Goal: Task Accomplishment & Management: Complete application form

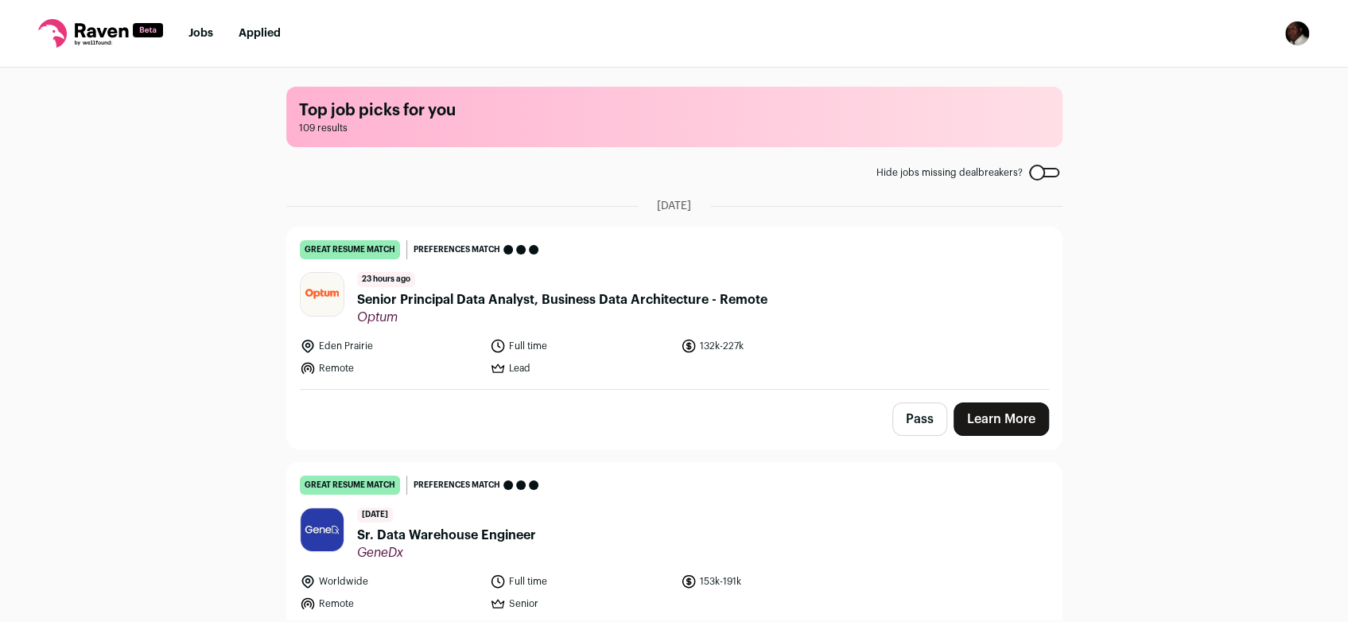
click at [984, 414] on link "Learn More" at bounding box center [1000, 418] width 95 height 33
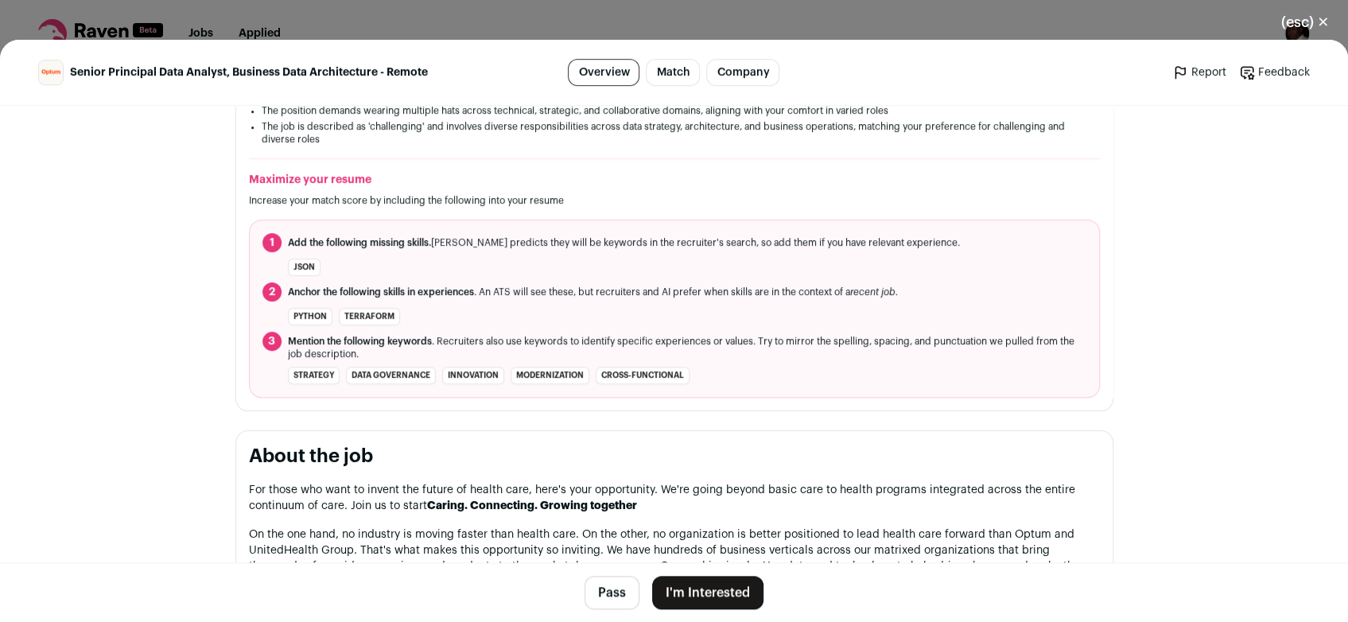
scroll to position [505, 0]
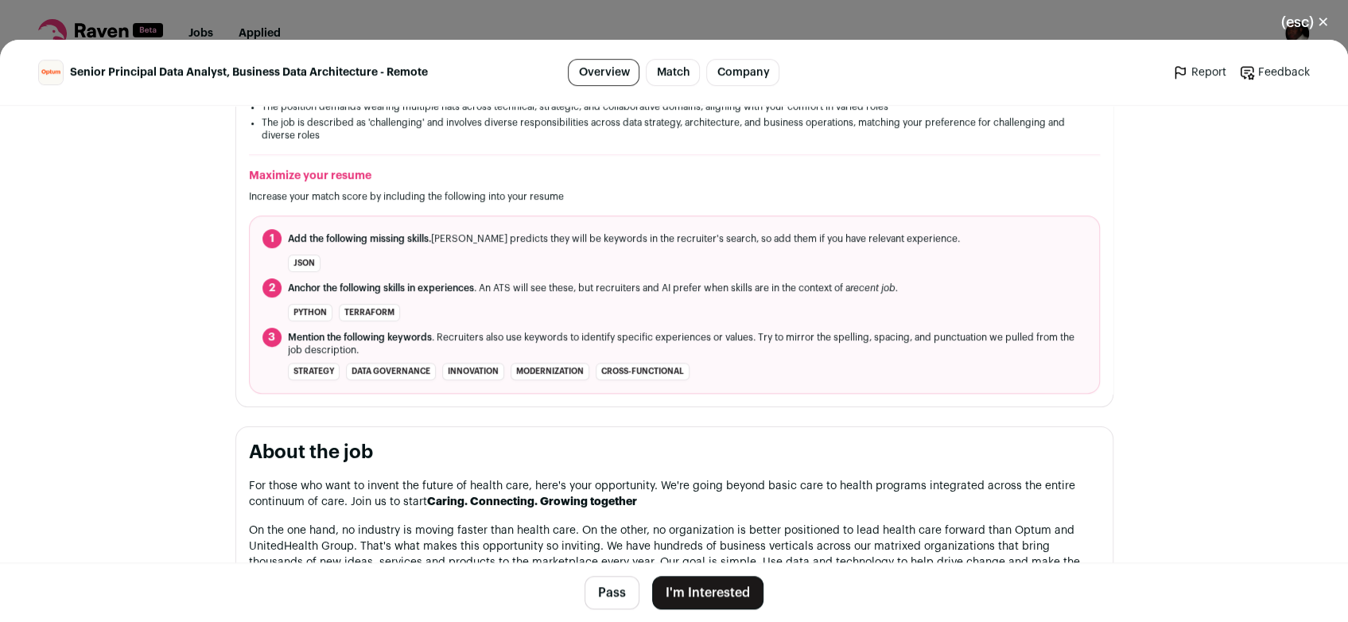
click at [1322, 28] on button "(esc) ✕" at bounding box center [1305, 22] width 86 height 35
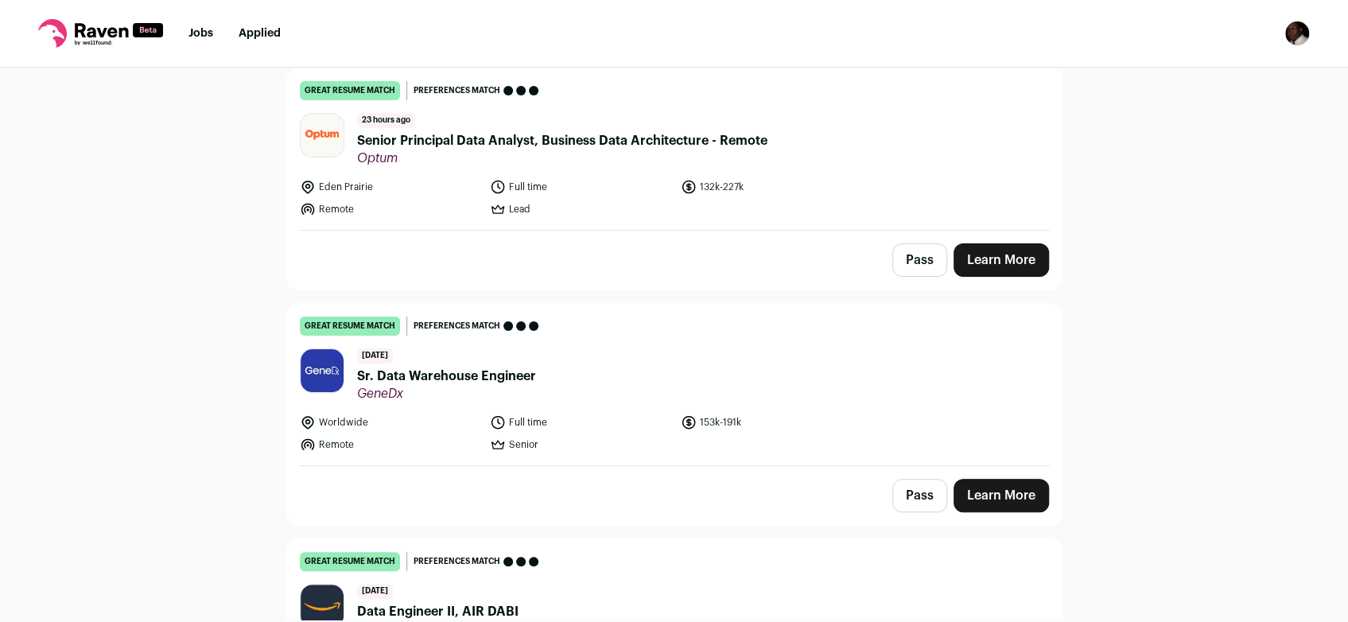
scroll to position [232, 0]
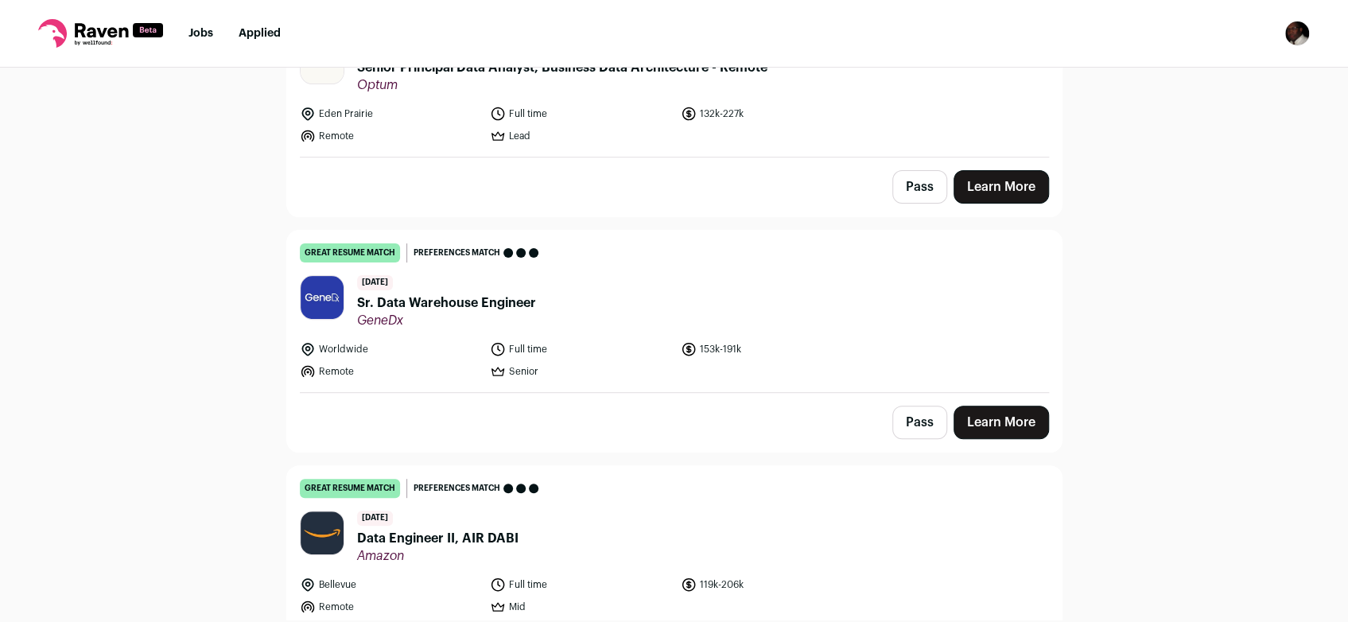
click at [1008, 433] on link "Learn More" at bounding box center [1000, 422] width 95 height 33
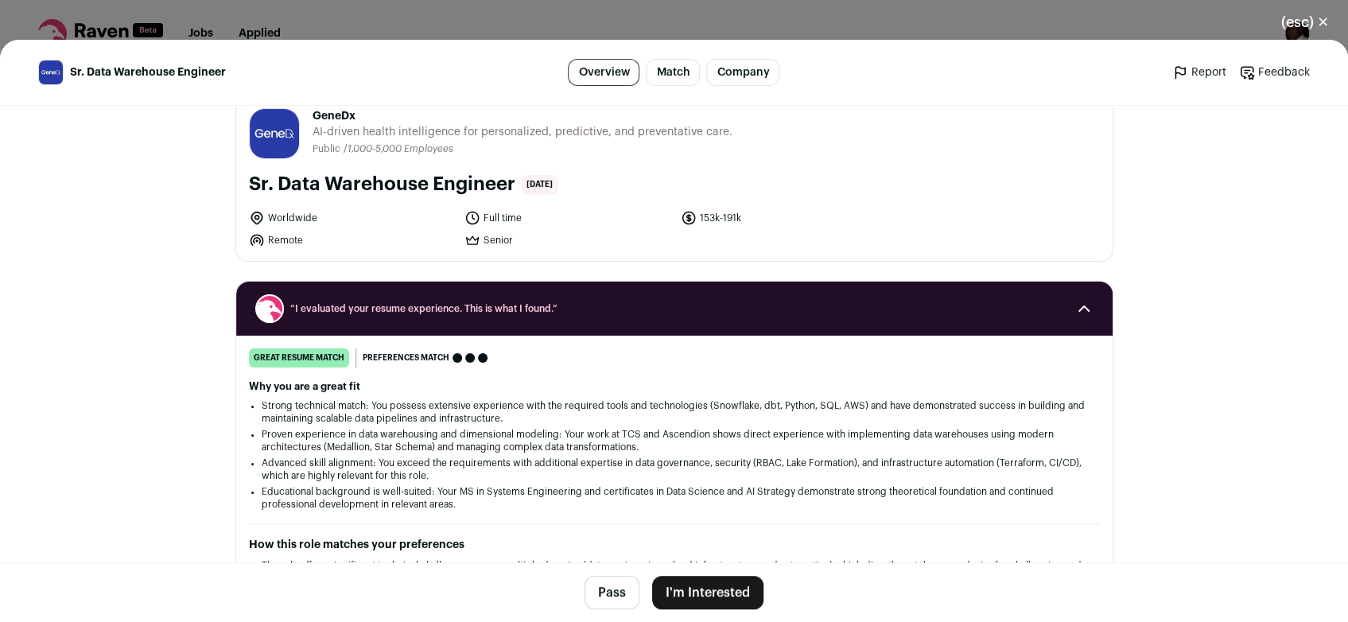
scroll to position [0, 0]
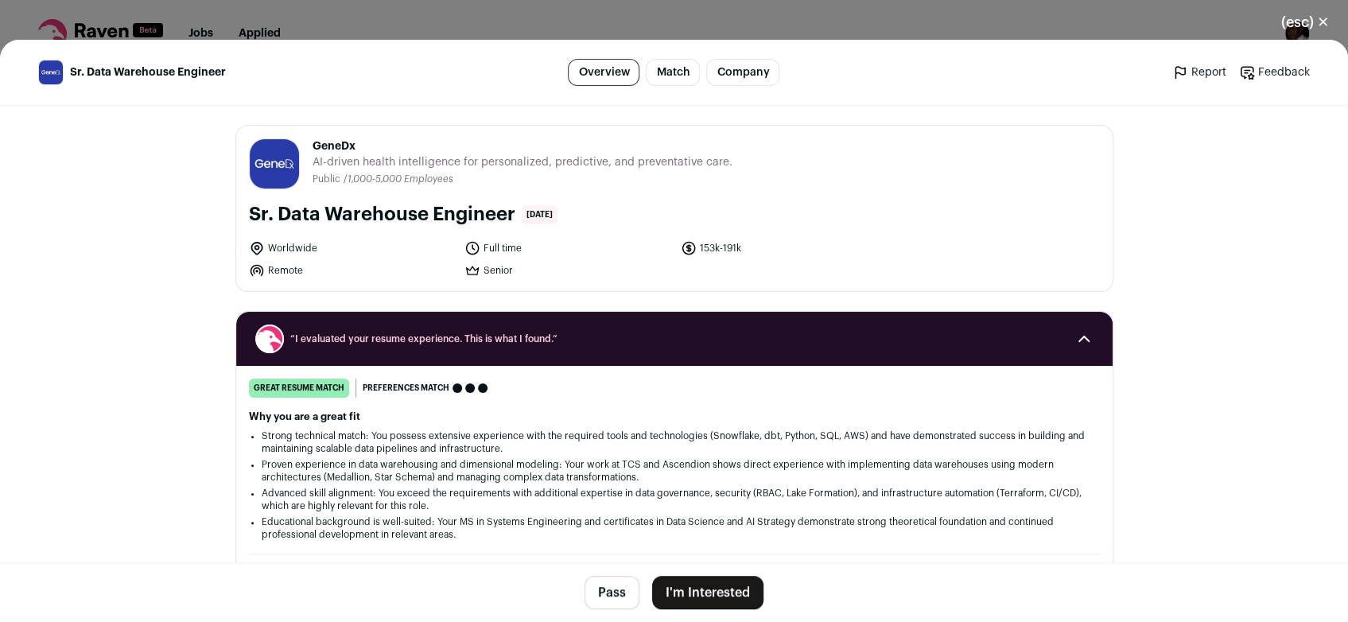
click at [1320, 26] on button "(esc) ✕" at bounding box center [1305, 22] width 86 height 35
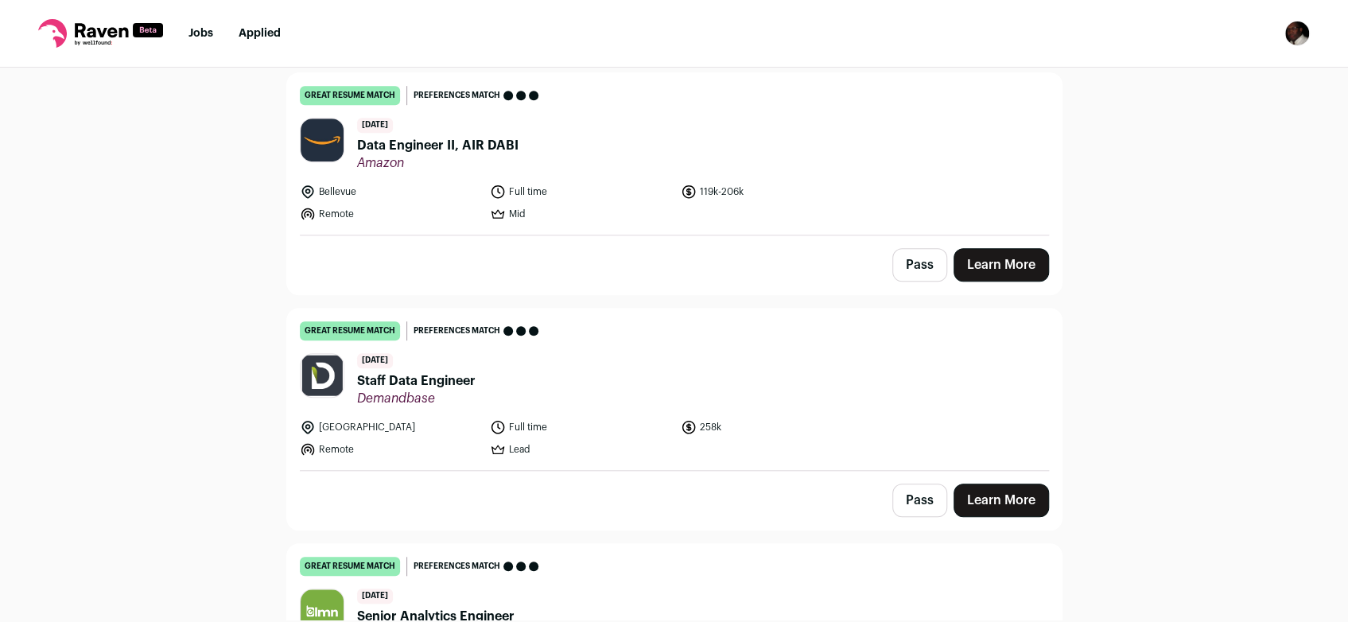
scroll to position [699, 0]
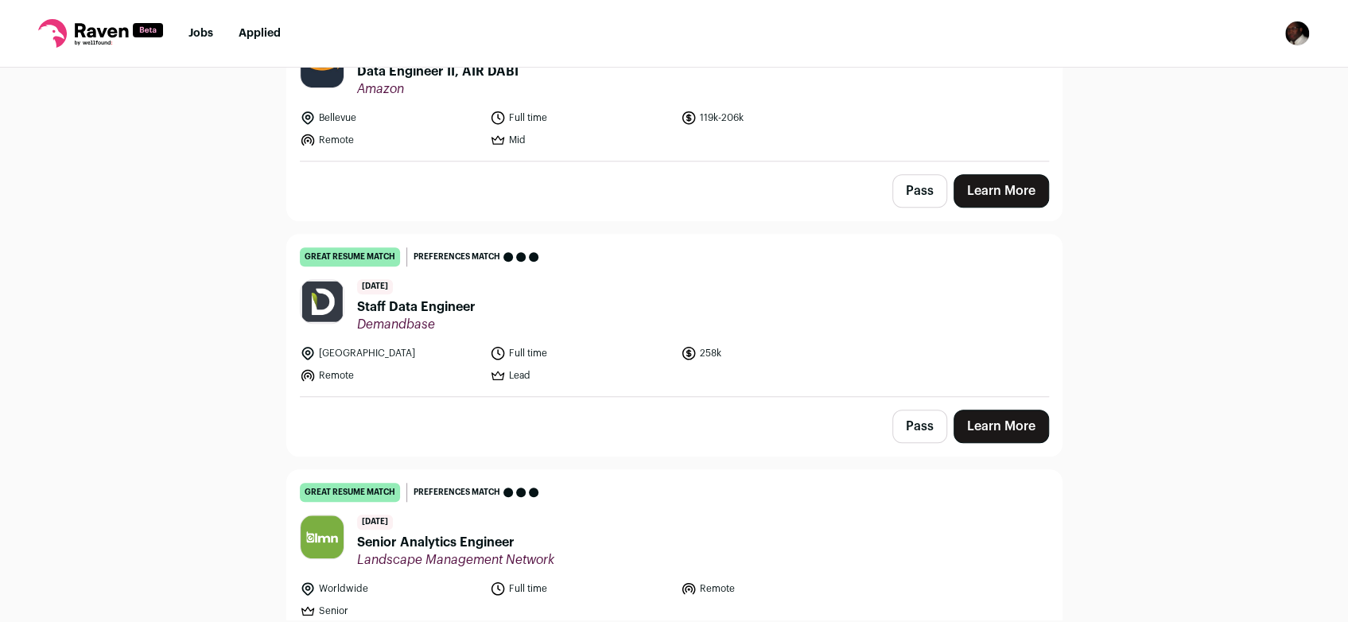
click at [978, 427] on link "Learn More" at bounding box center [1000, 426] width 95 height 33
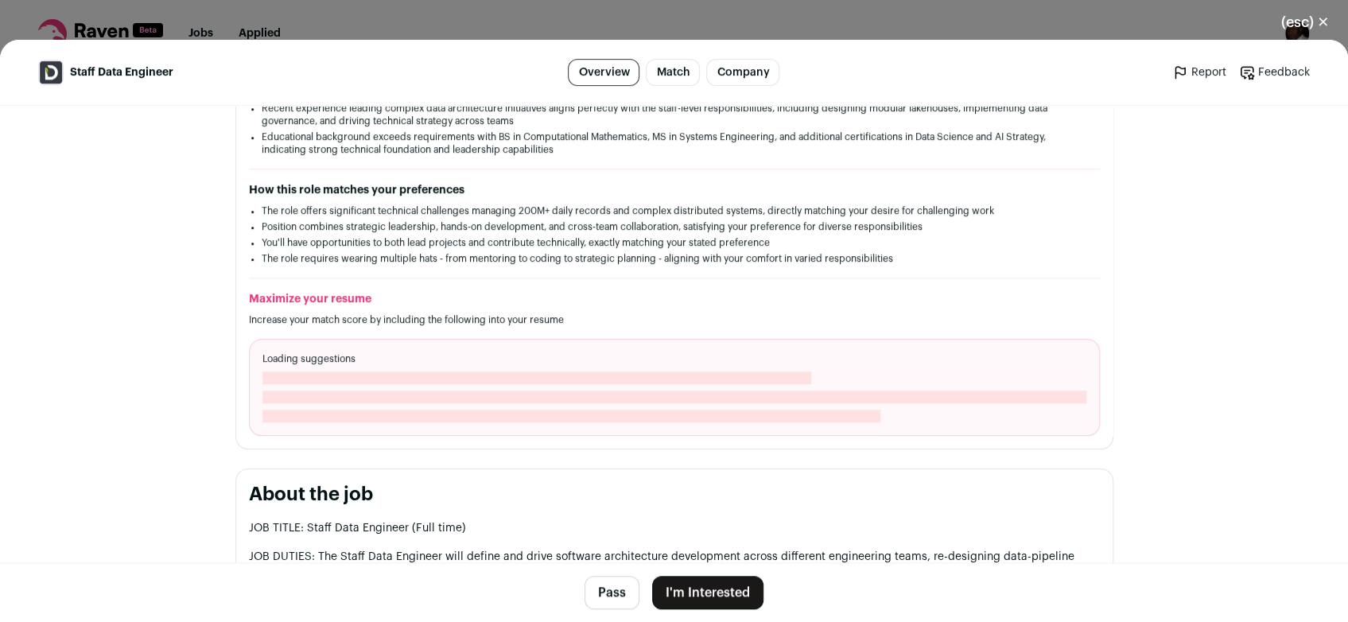
scroll to position [394, 0]
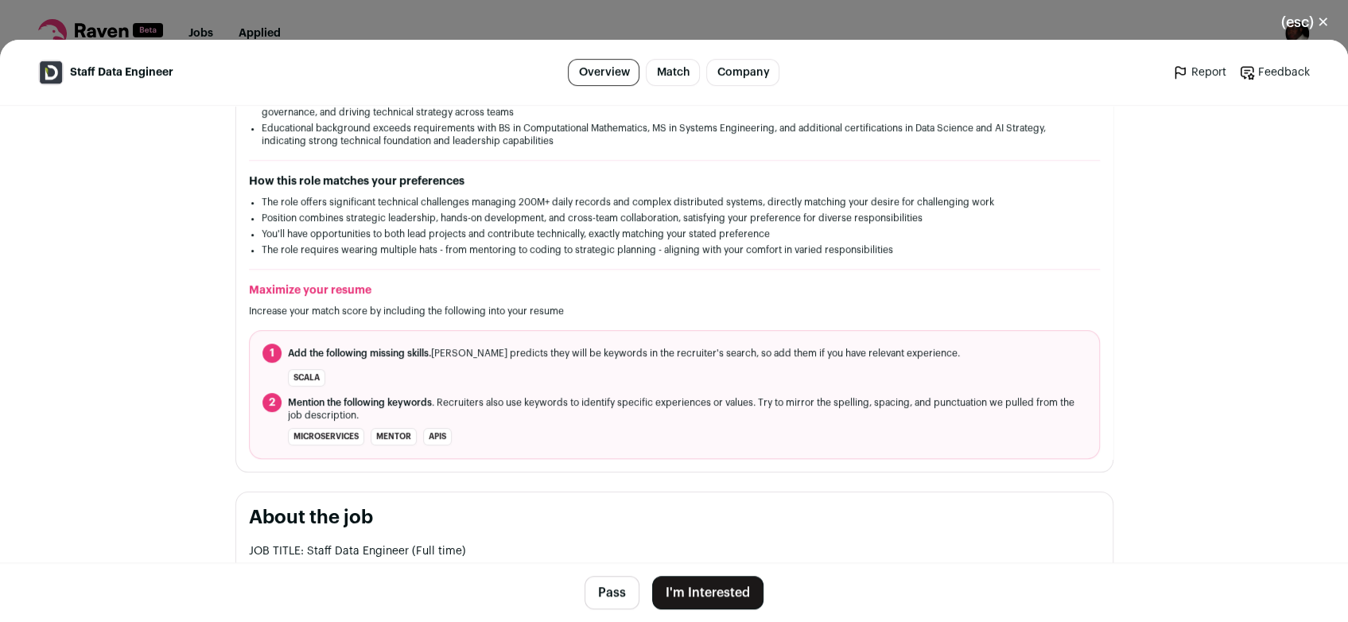
click at [1323, 21] on button "(esc) ✕" at bounding box center [1305, 22] width 86 height 35
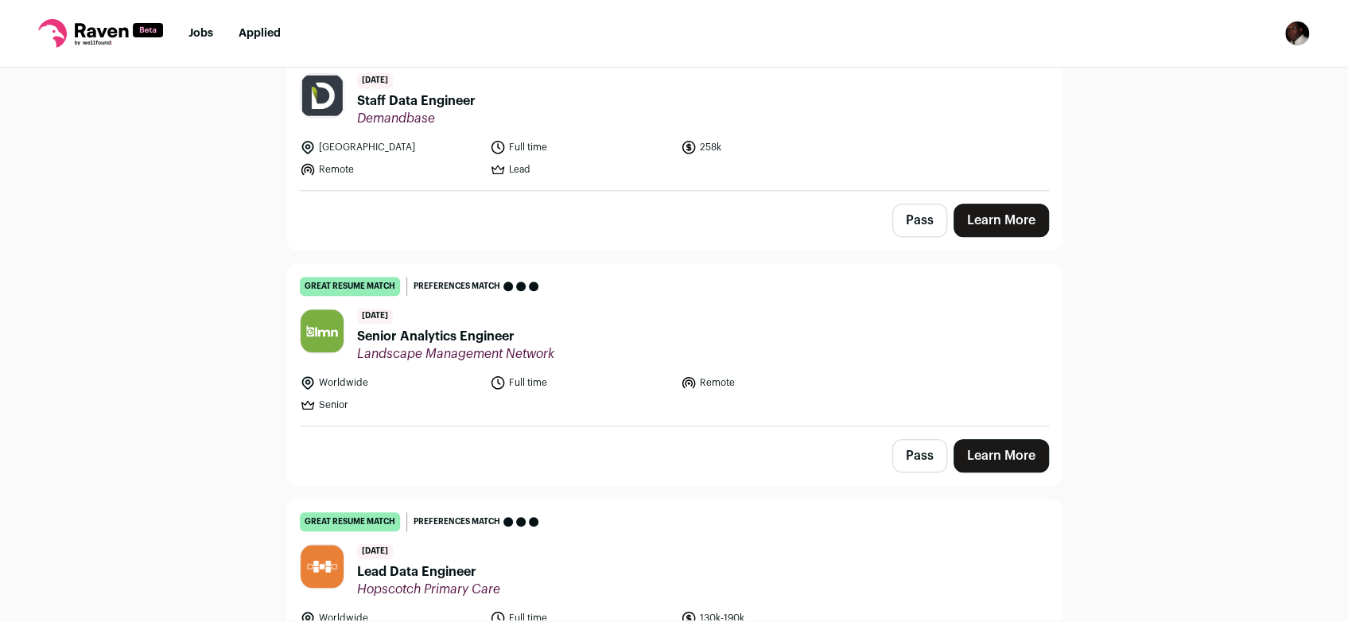
scroll to position [1048, 0]
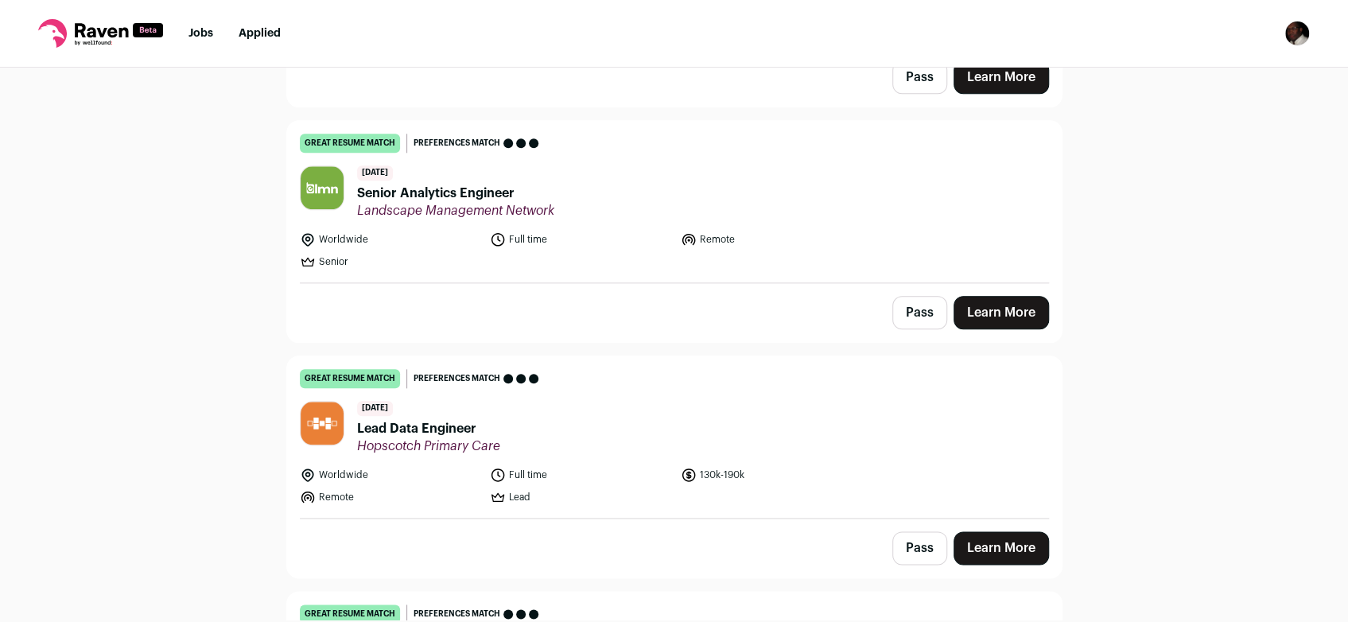
click at [1021, 296] on link "Learn More" at bounding box center [1000, 312] width 95 height 33
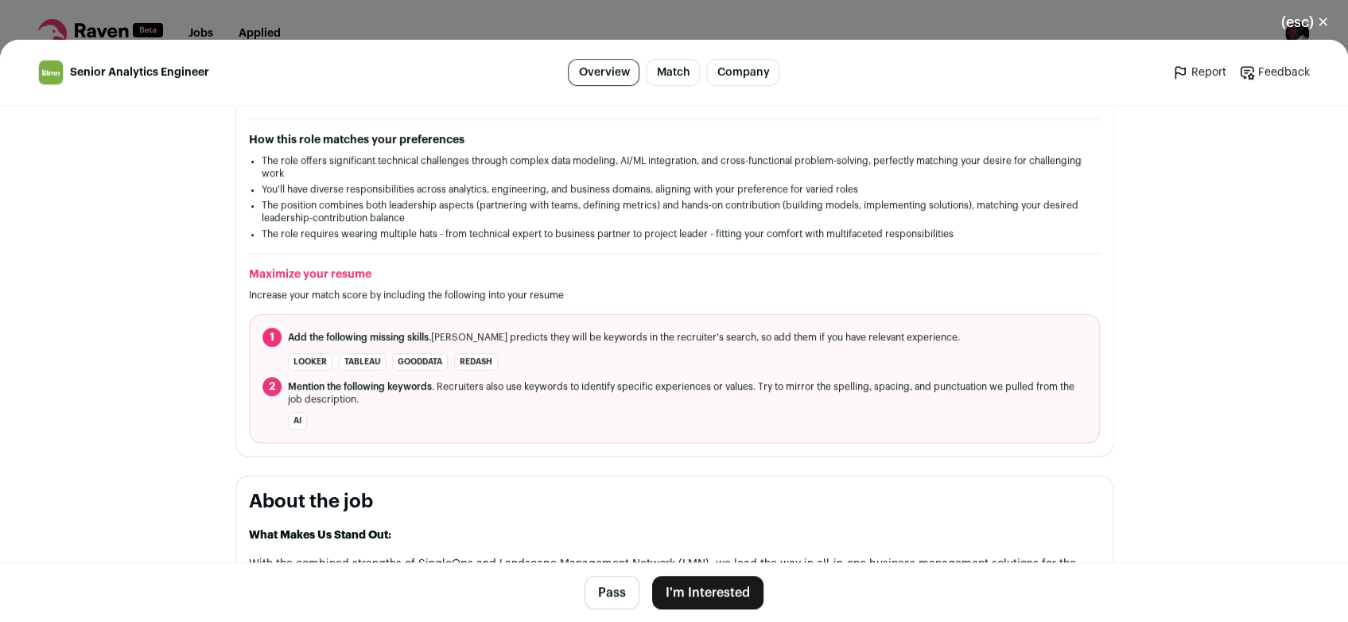
scroll to position [459, 0]
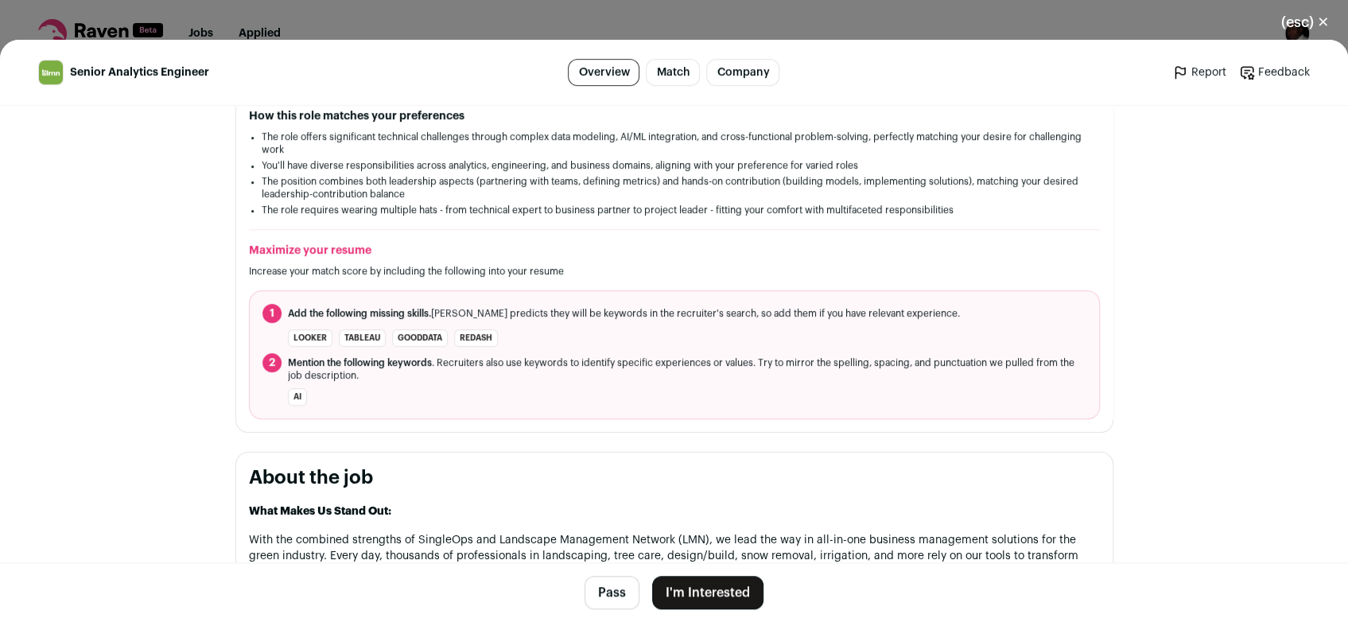
click at [1324, 27] on button "(esc) ✕" at bounding box center [1305, 22] width 86 height 35
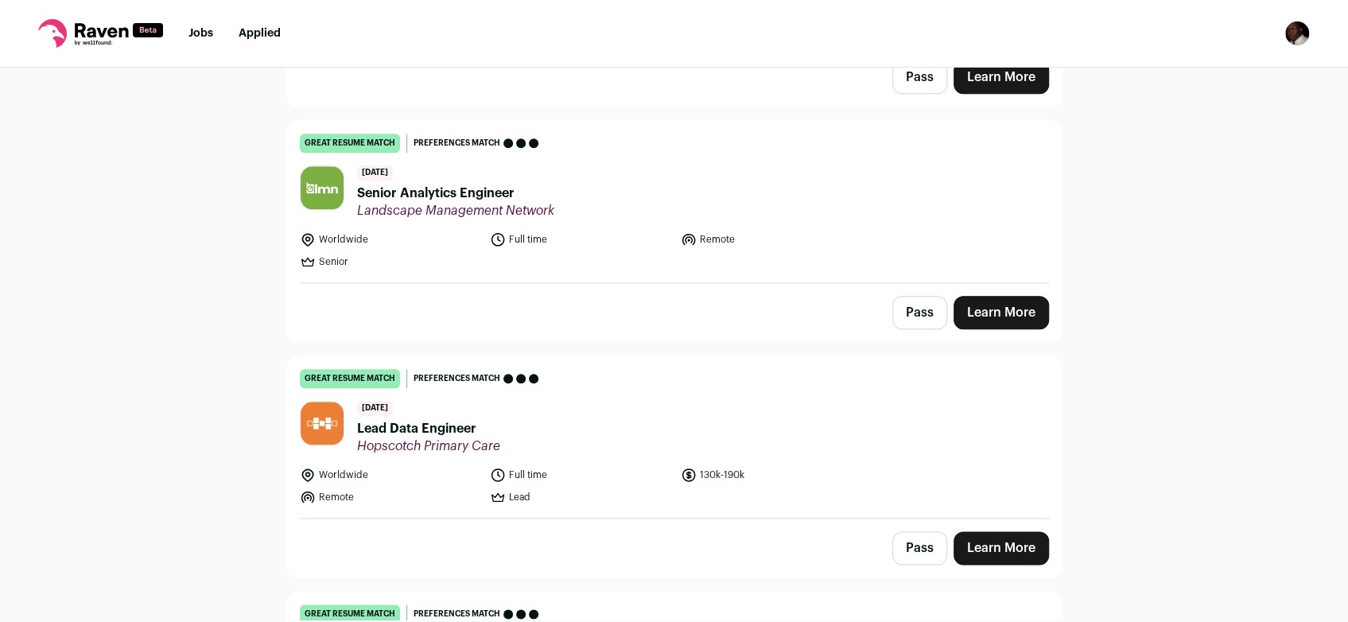
click at [984, 538] on link "Learn More" at bounding box center [1000, 547] width 95 height 33
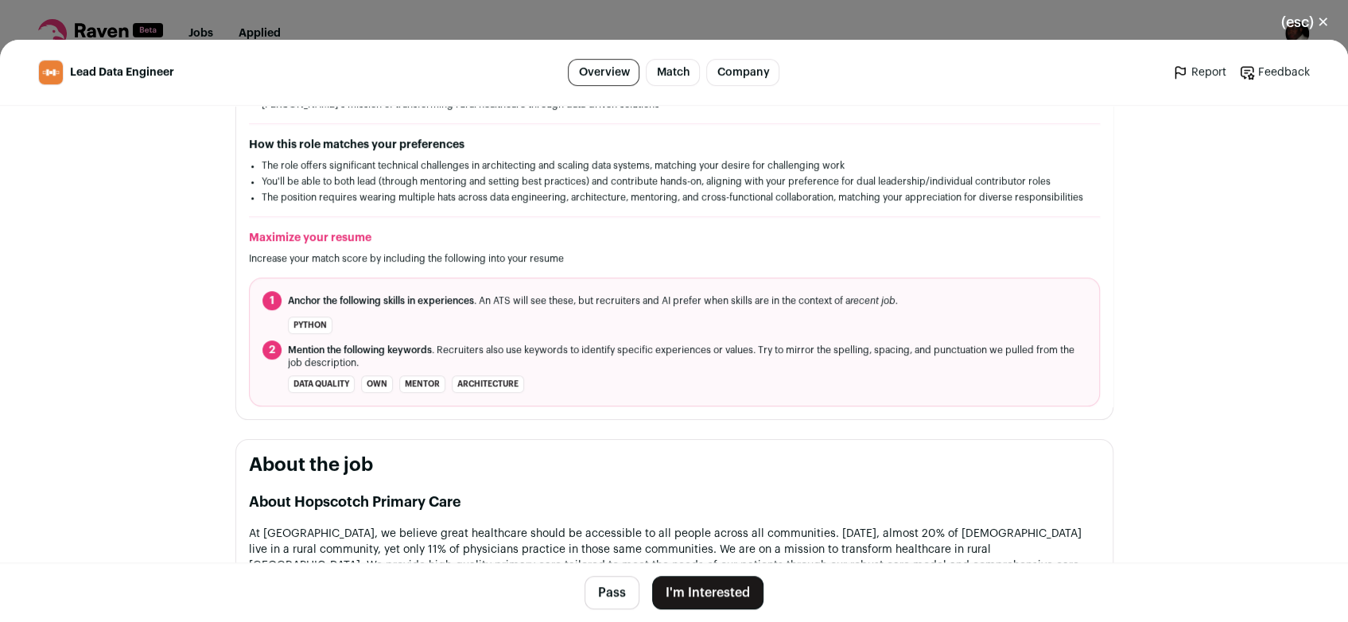
scroll to position [429, 0]
click at [1323, 26] on button "(esc) ✕" at bounding box center [1305, 22] width 86 height 35
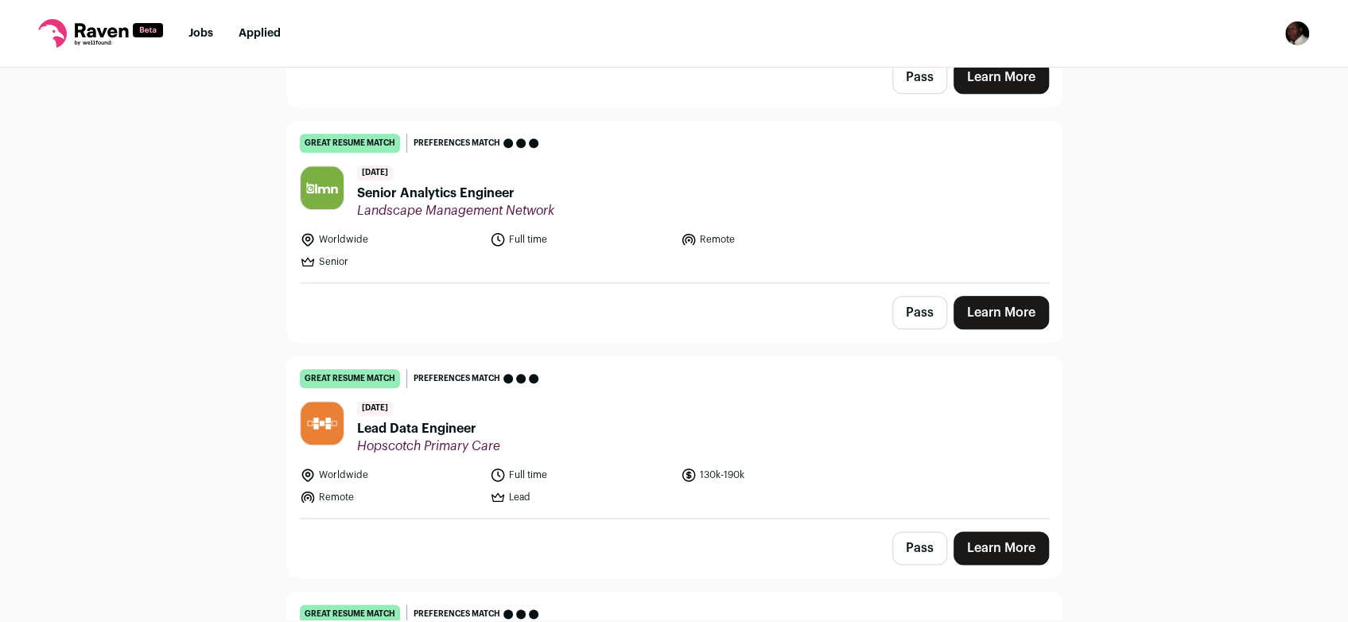
click at [1299, 35] on img "Open dropdown" at bounding box center [1296, 33] width 25 height 25
click at [1213, 76] on link "Settings" at bounding box center [1221, 74] width 176 height 38
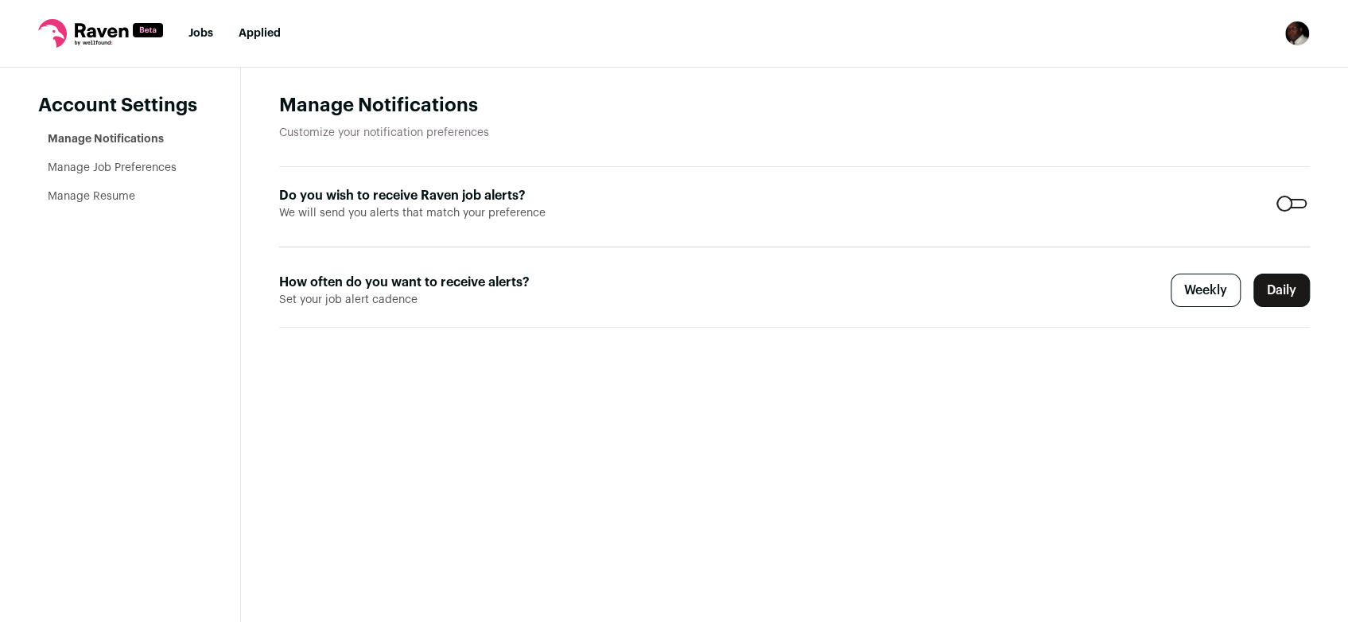
click at [116, 199] on link "Manage Resume" at bounding box center [91, 196] width 87 height 11
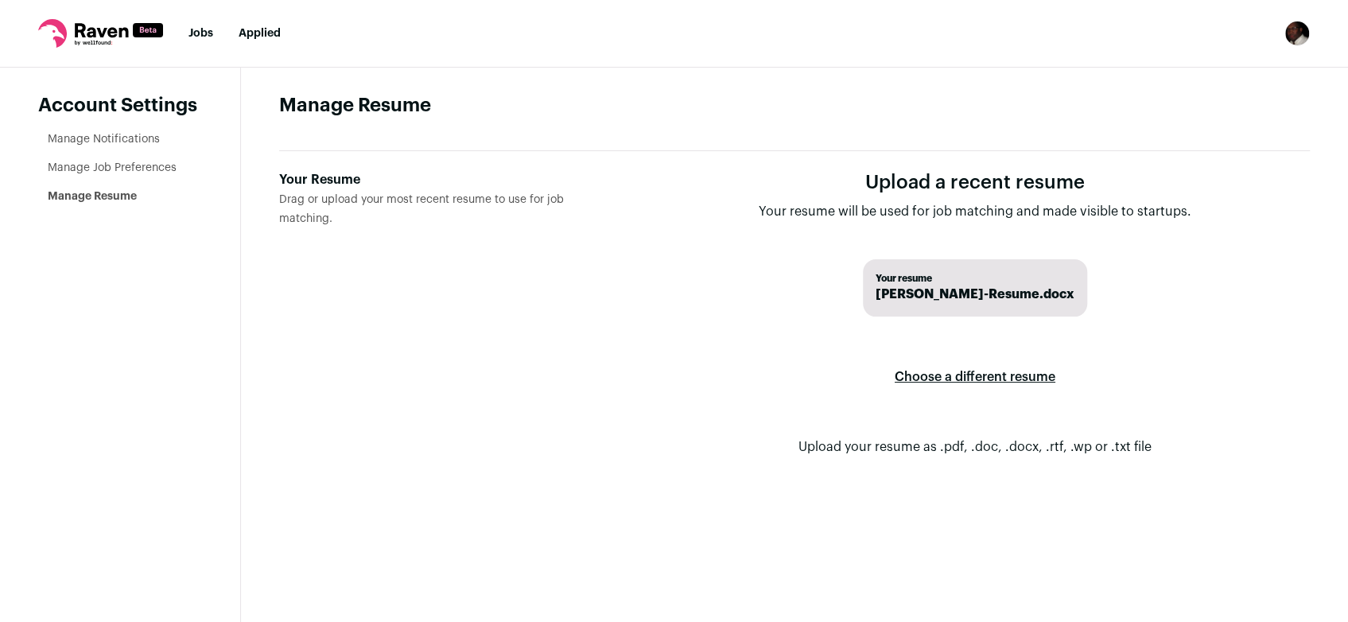
click at [295, 190] on label "Your Resume Drag or upload your most recent resume to use for job matching." at bounding box center [447, 326] width 336 height 312
click at [0, 0] on input "Your Resume Drag or upload your most recent resume to use for job matching." at bounding box center [0, 0] width 0 height 0
click at [199, 37] on link "Jobs" at bounding box center [200, 33] width 25 height 11
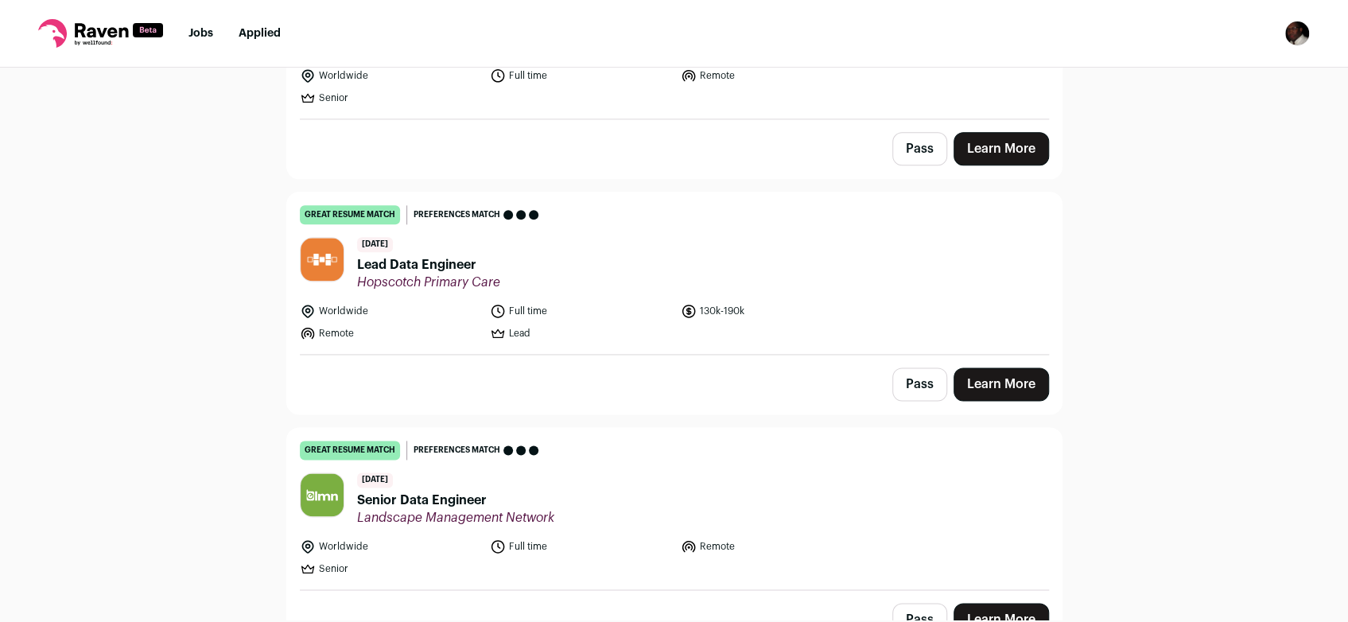
scroll to position [1283, 0]
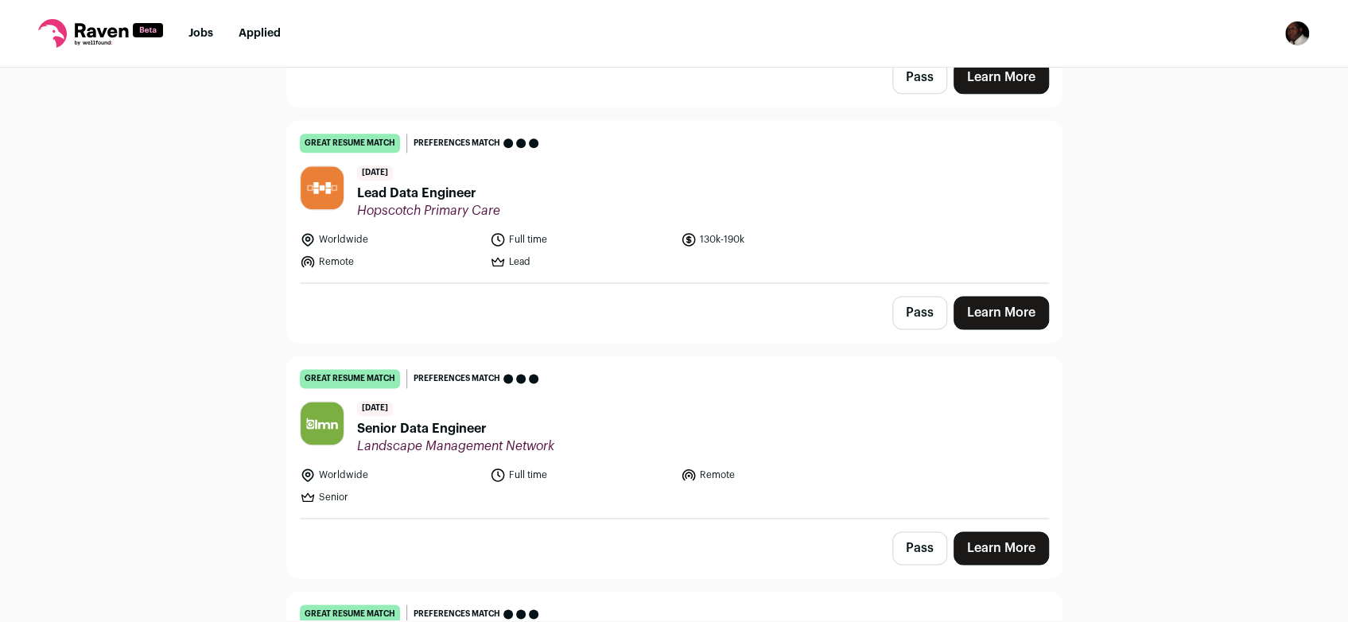
click at [981, 302] on link "Learn More" at bounding box center [1000, 312] width 95 height 33
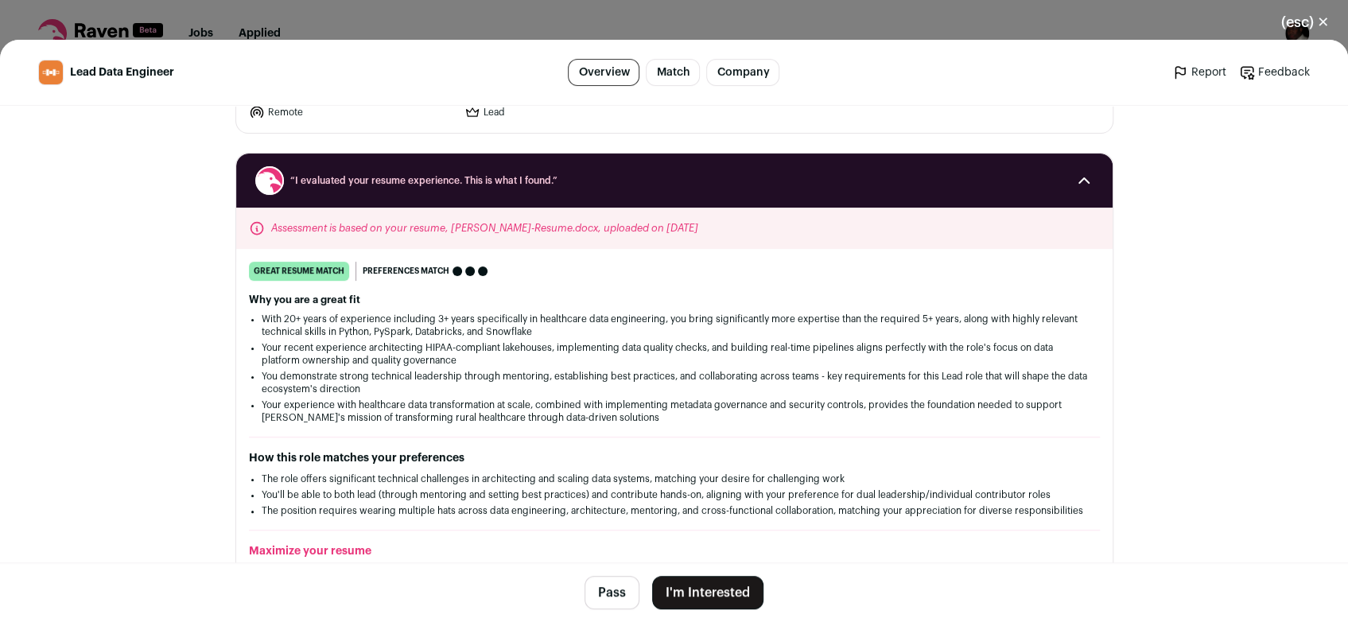
scroll to position [161, 0]
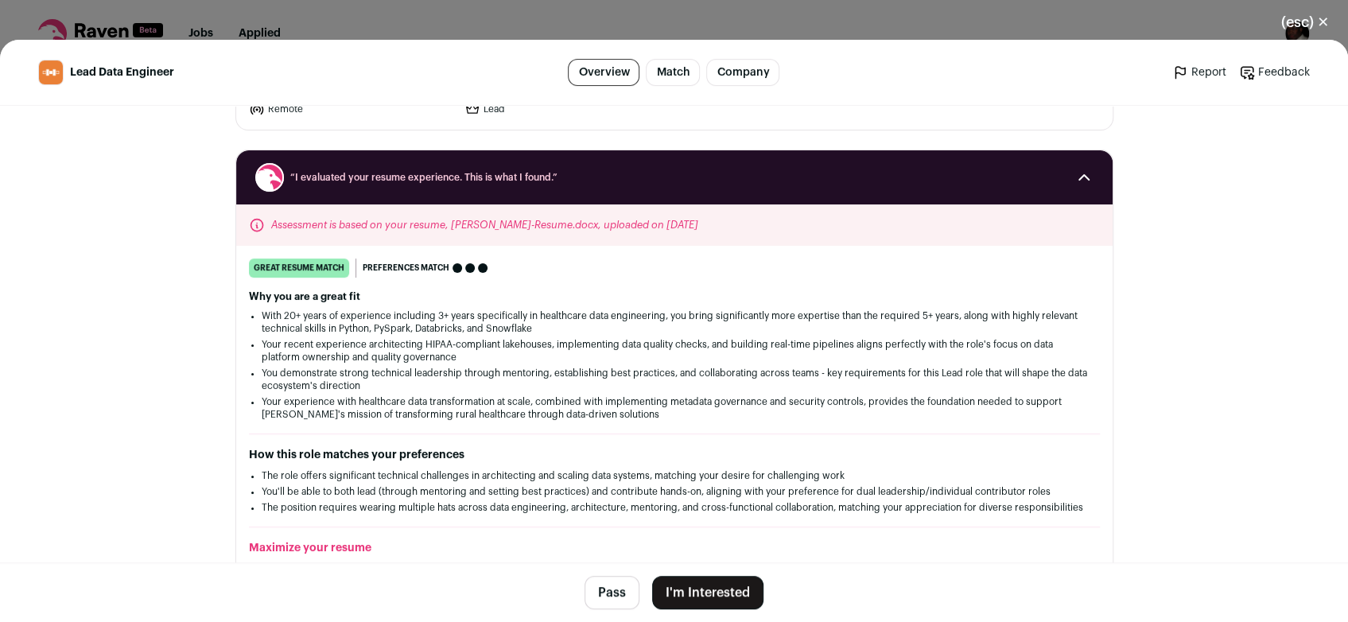
click at [678, 587] on button "I'm Interested" at bounding box center [707, 592] width 111 height 33
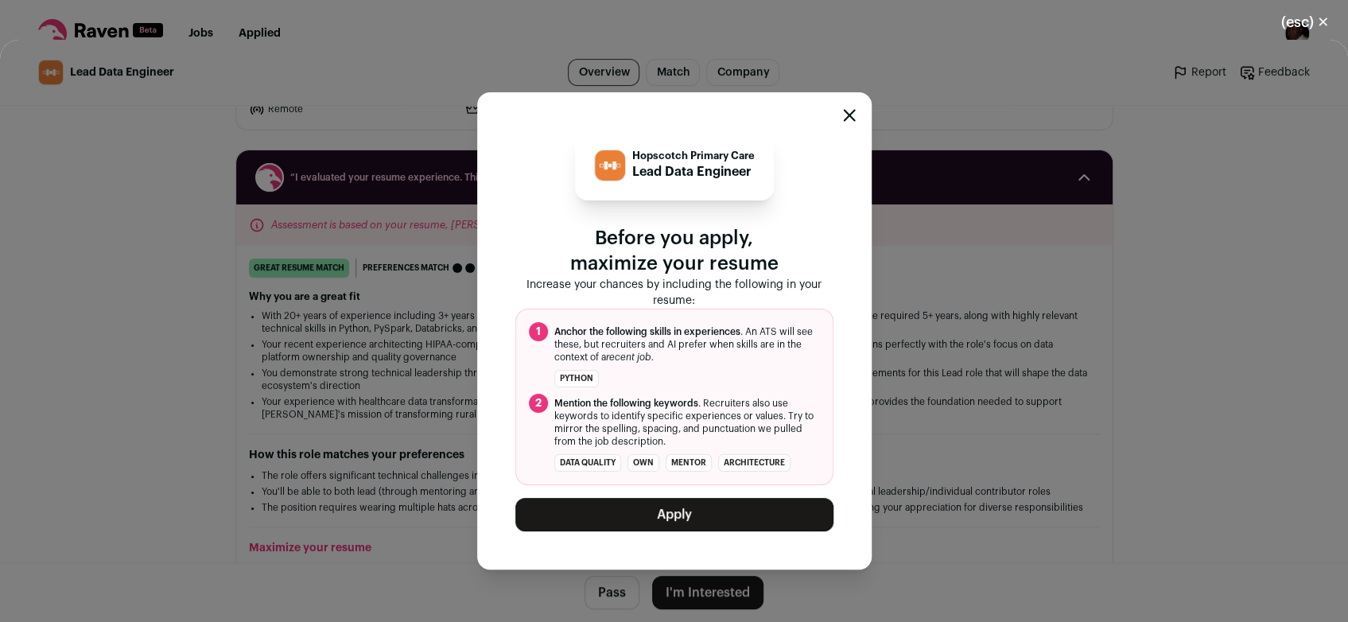
click at [684, 518] on button "Apply" at bounding box center [674, 514] width 318 height 33
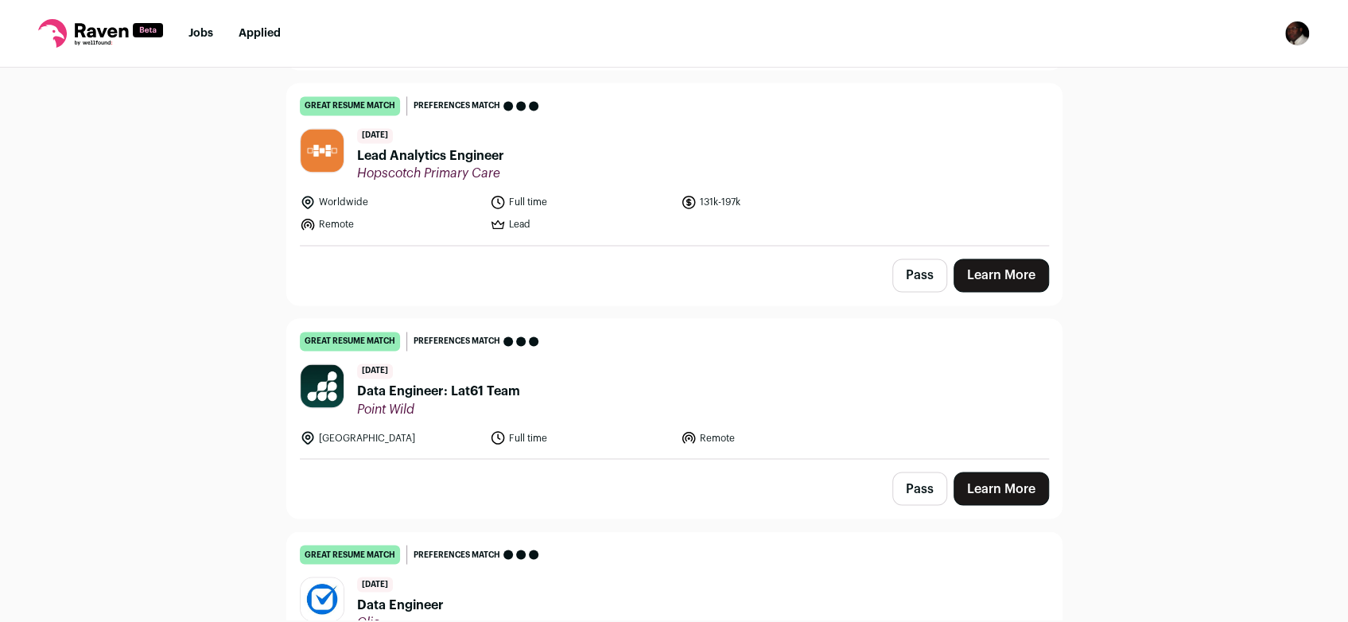
scroll to position [1663, 0]
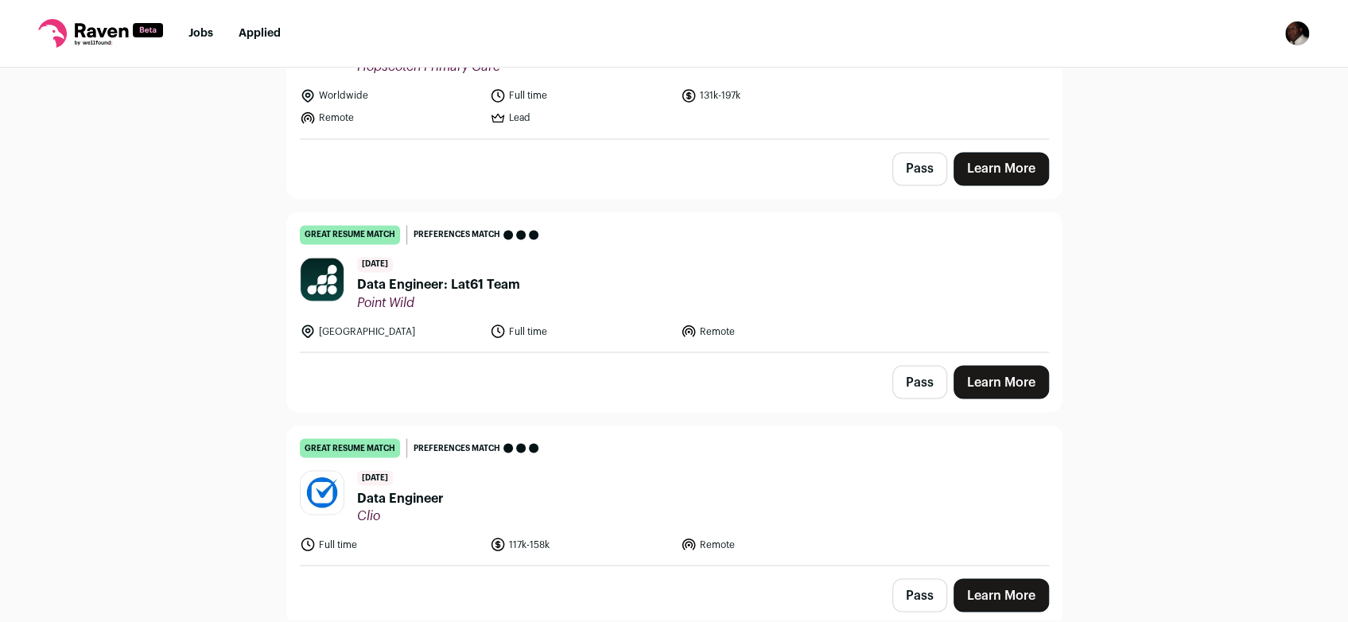
click at [1015, 373] on link "Learn More" at bounding box center [1000, 381] width 95 height 33
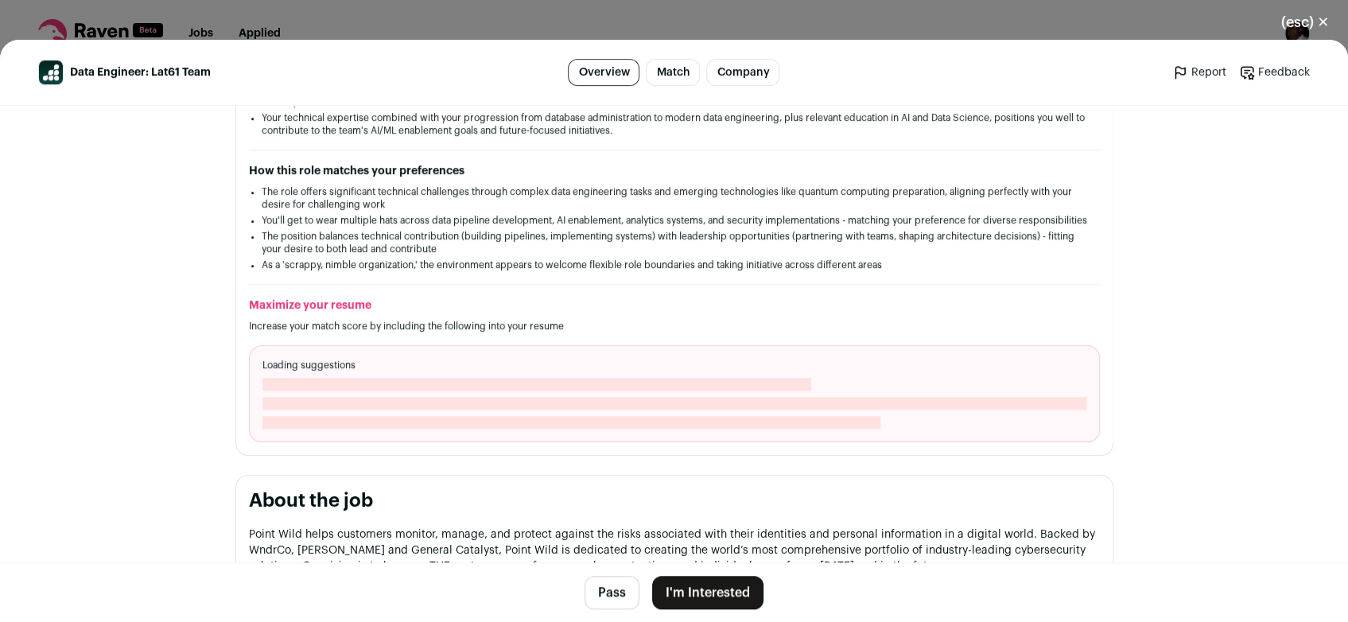
scroll to position [404, 0]
